Goal: Find specific page/section: Find specific page/section

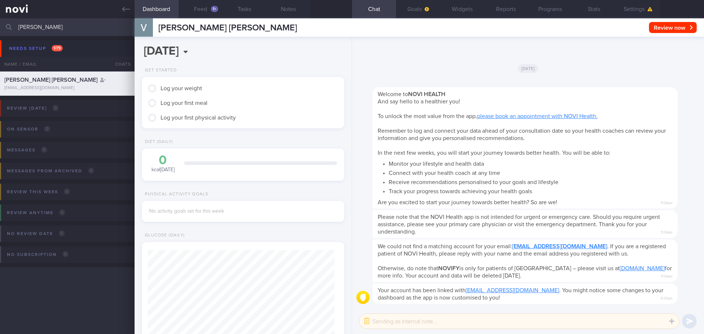
scroll to position [92, 184]
click at [123, 11] on icon at bounding box center [126, 9] width 8 height 8
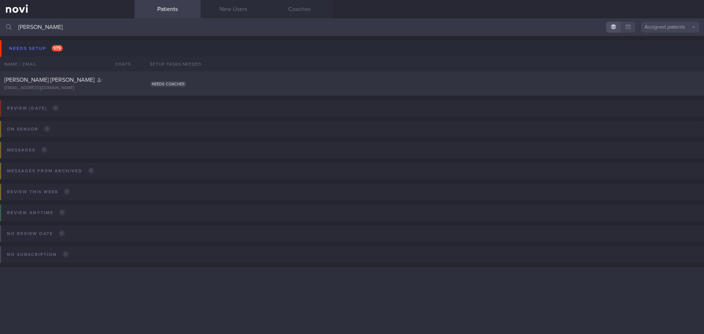
click at [24, 8] on link at bounding box center [67, 9] width 135 height 18
